Goal: Check status

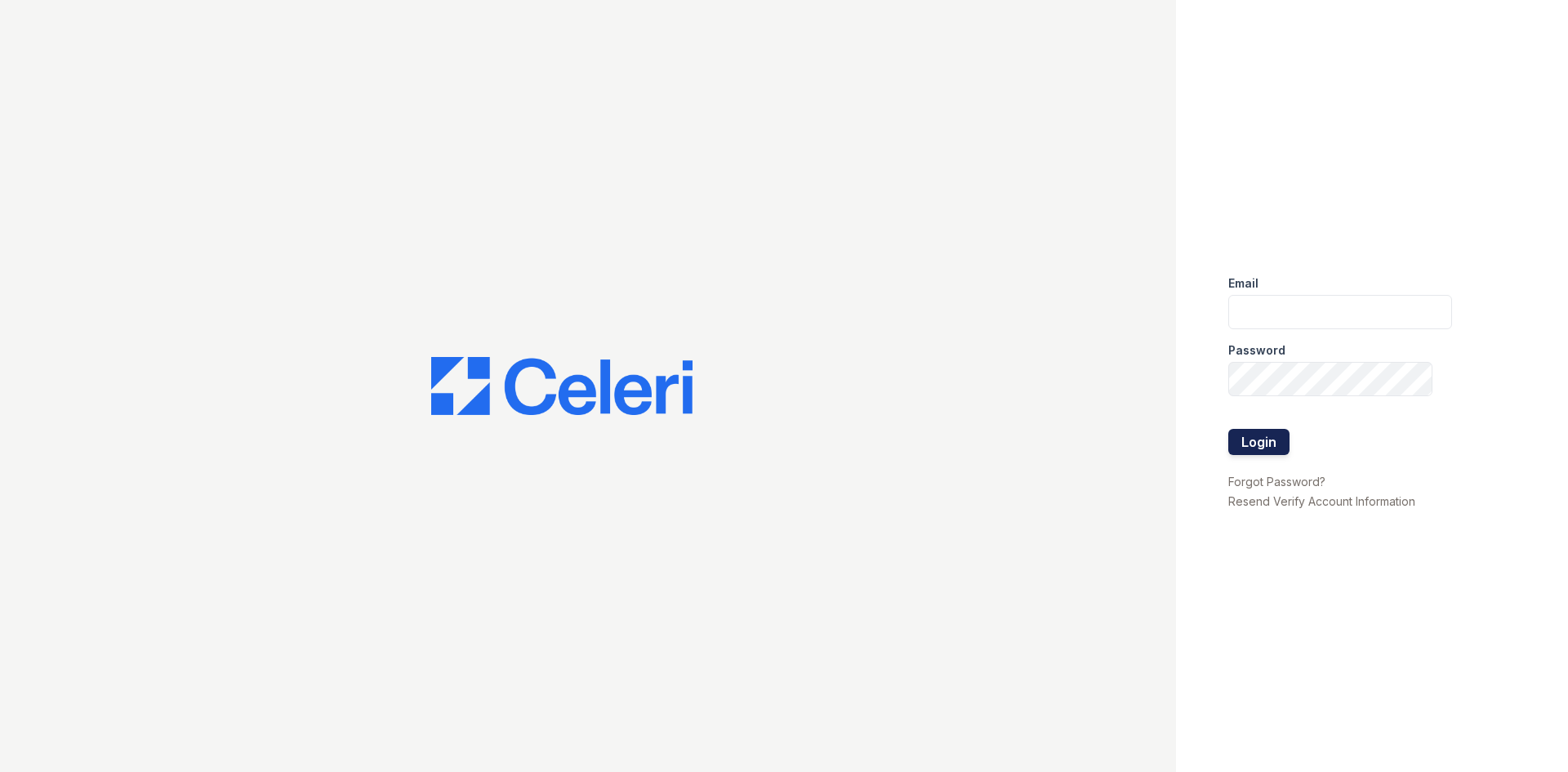
type input "[EMAIL_ADDRESS][DOMAIN_NAME]"
click at [1254, 439] on button "Login" at bounding box center [1259, 442] width 61 height 27
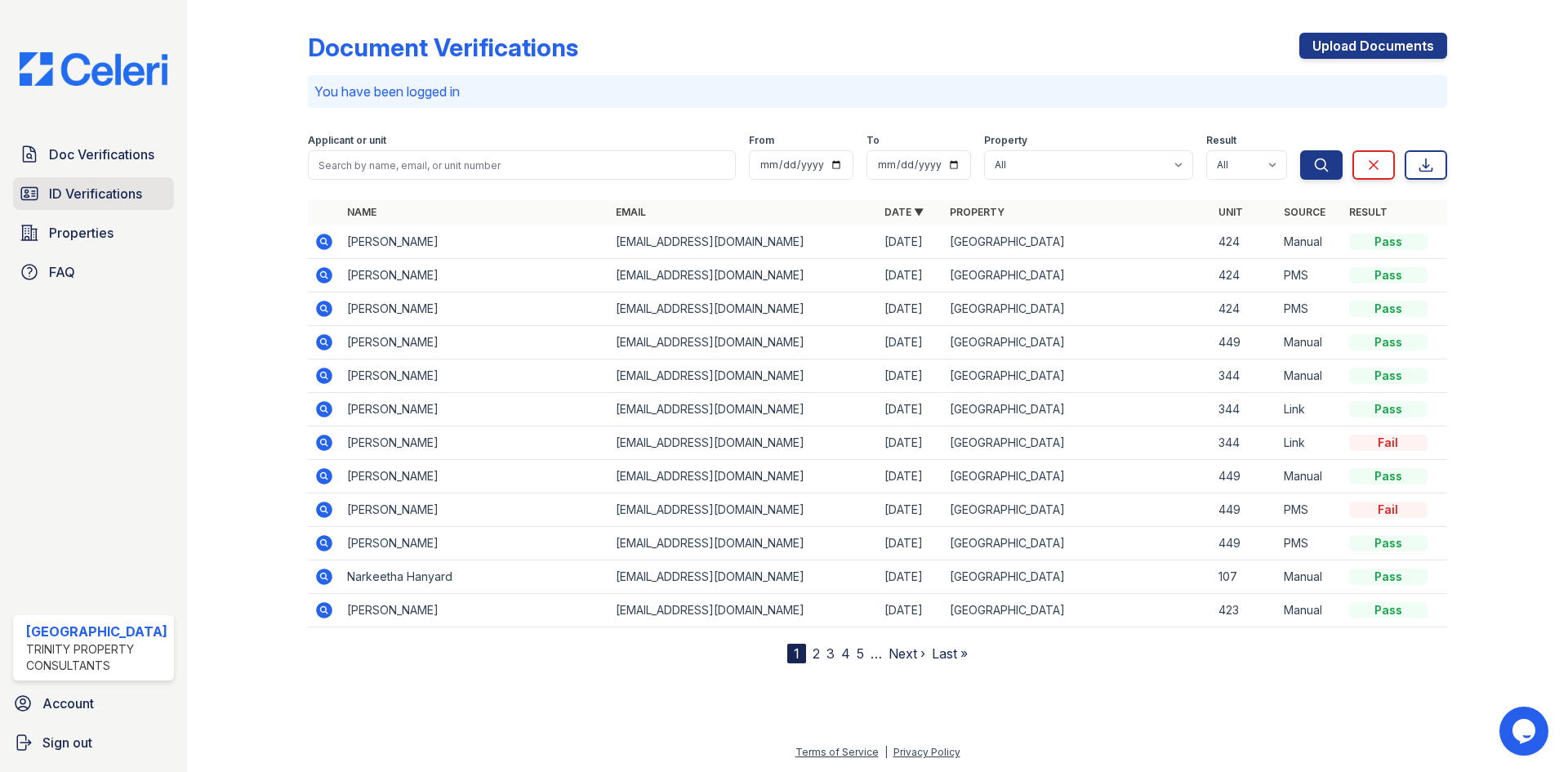
click at [109, 199] on span "ID Verifications" at bounding box center [95, 194] width 94 height 20
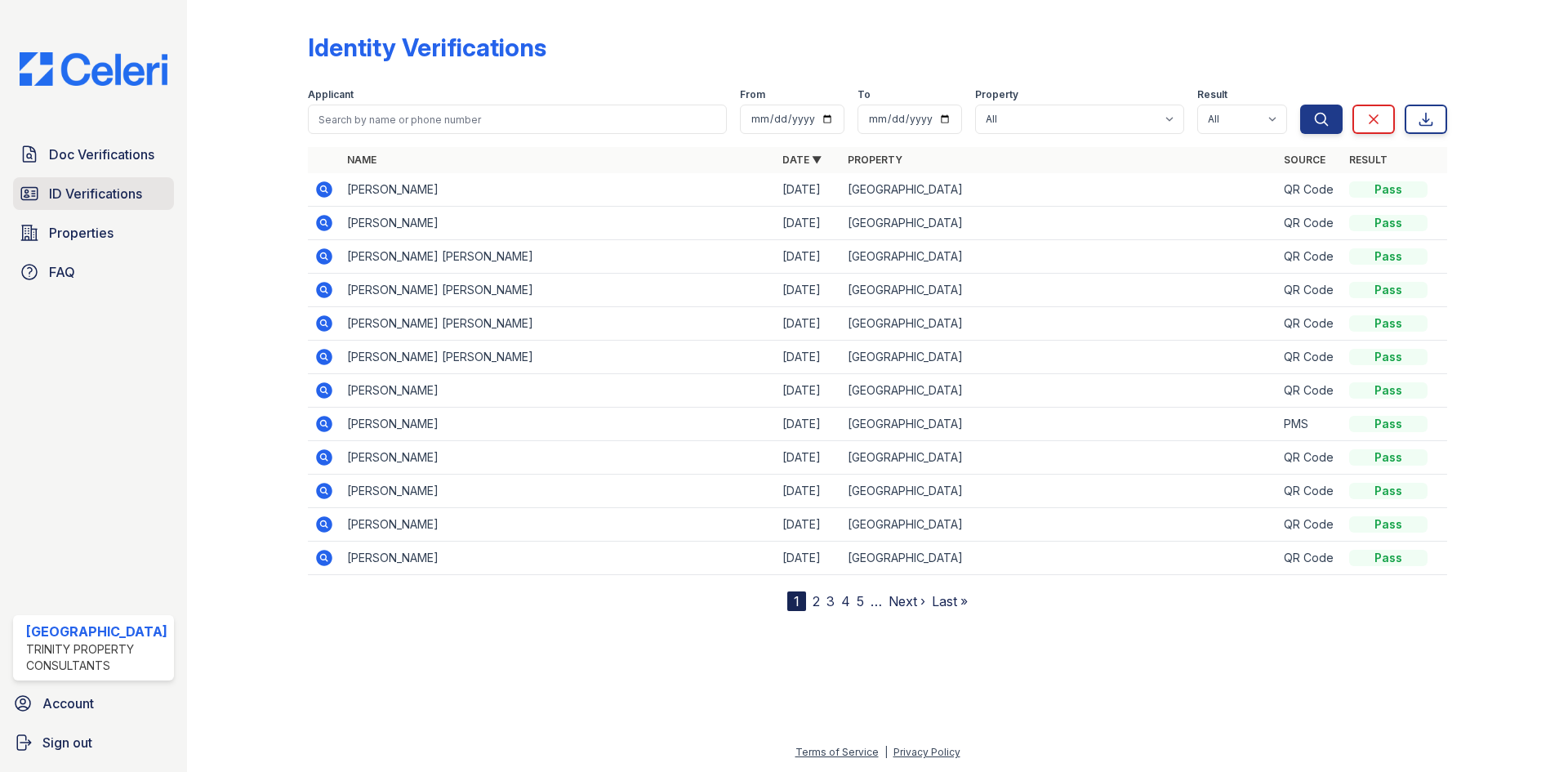
click at [127, 193] on span "ID Verifications" at bounding box center [95, 194] width 94 height 20
click at [319, 189] on icon at bounding box center [324, 189] width 17 height 17
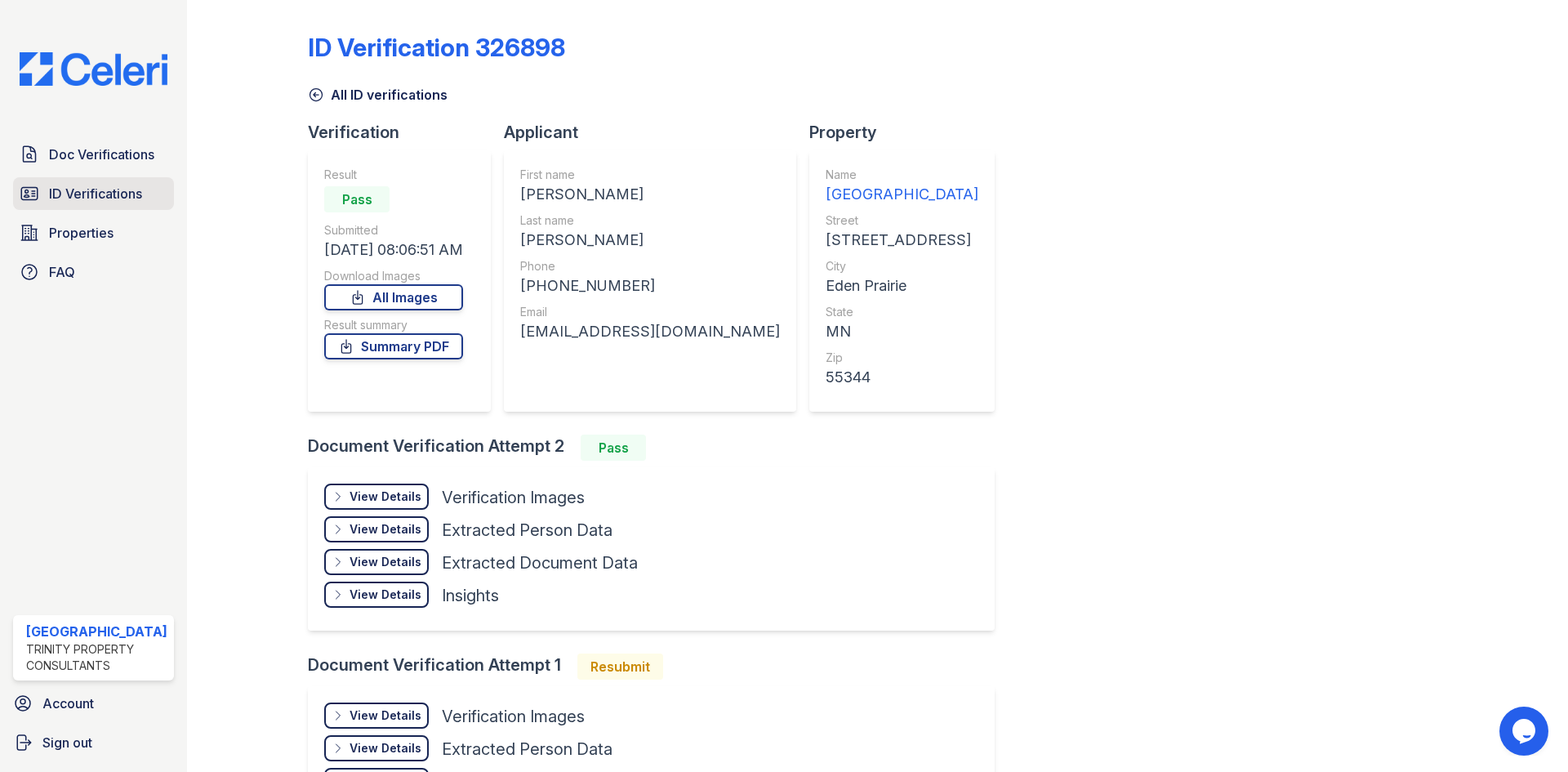
click at [103, 195] on span "ID Verifications" at bounding box center [95, 194] width 94 height 20
